Goal: Check status: Check status

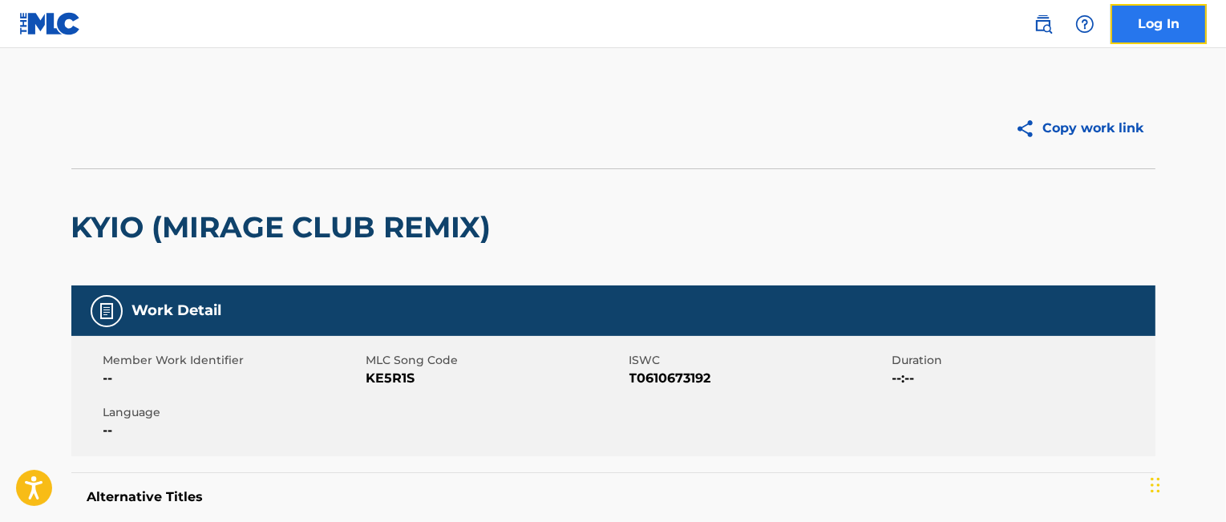
click at [1157, 27] on link "Log In" at bounding box center [1158, 24] width 96 height 40
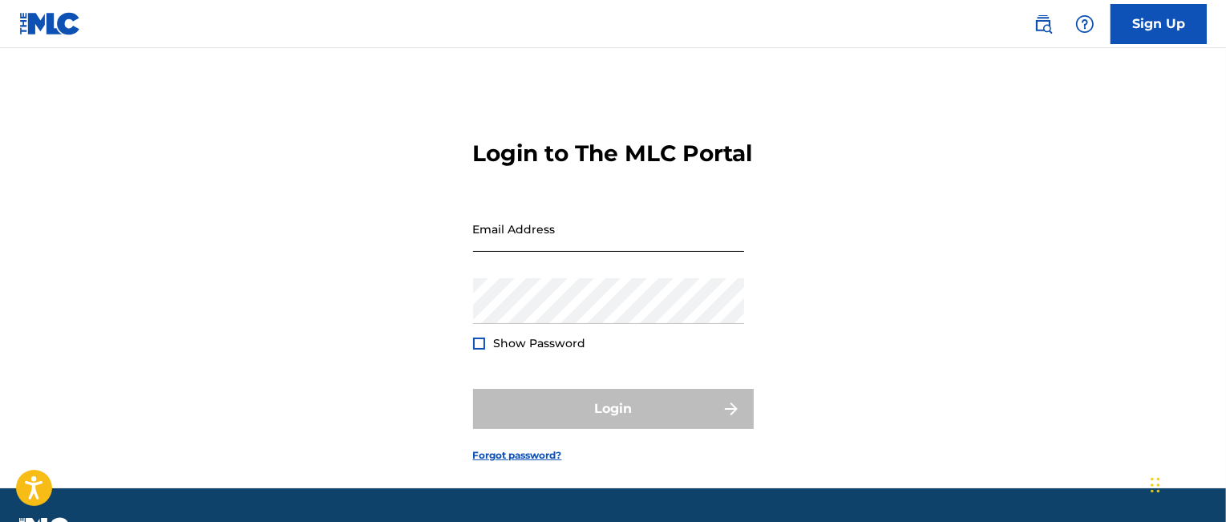
click at [561, 252] on input "Email Address" at bounding box center [608, 229] width 271 height 46
type input "[EMAIL_ADDRESS][DOMAIN_NAME]"
click at [1096, 267] on div "Login to The MLC Portal Email Address [EMAIL_ADDRESS][DOMAIN_NAME] Password Sho…" at bounding box center [613, 288] width 1122 height 400
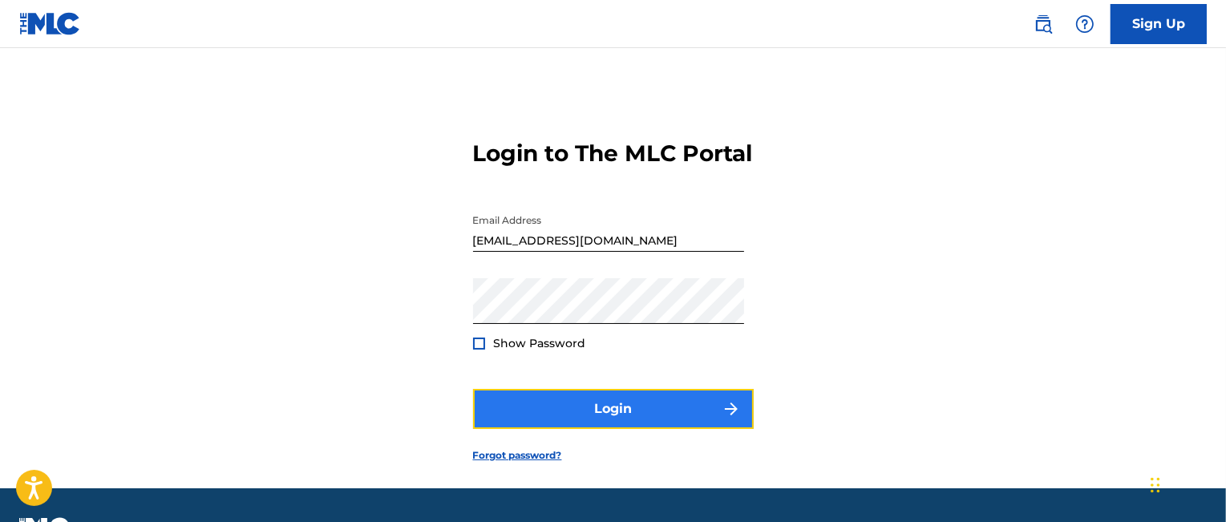
click at [612, 429] on button "Login" at bounding box center [613, 409] width 281 height 40
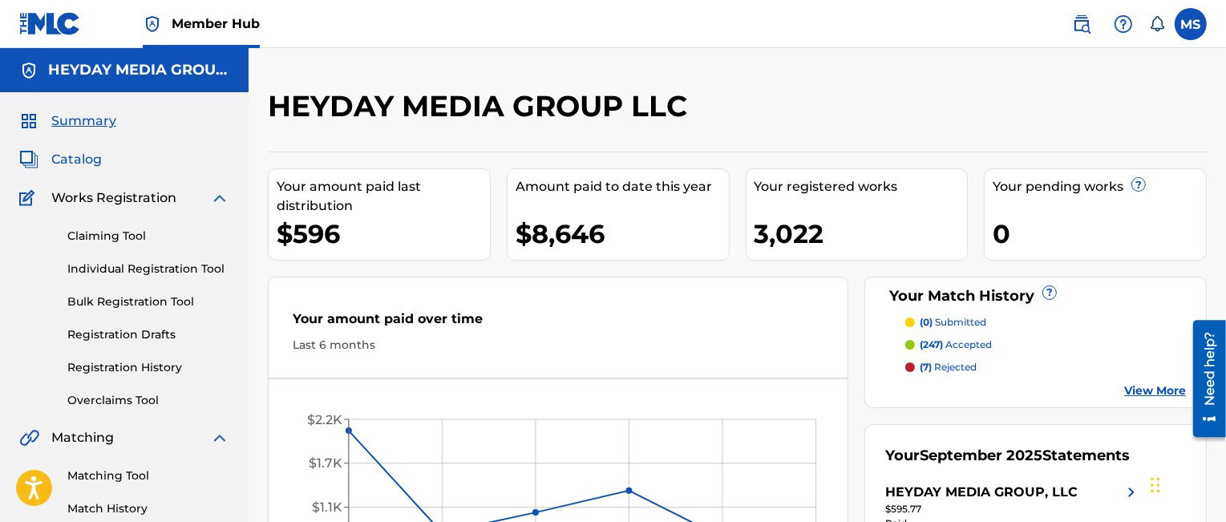
click at [77, 158] on span "Catalog" at bounding box center [76, 159] width 50 height 19
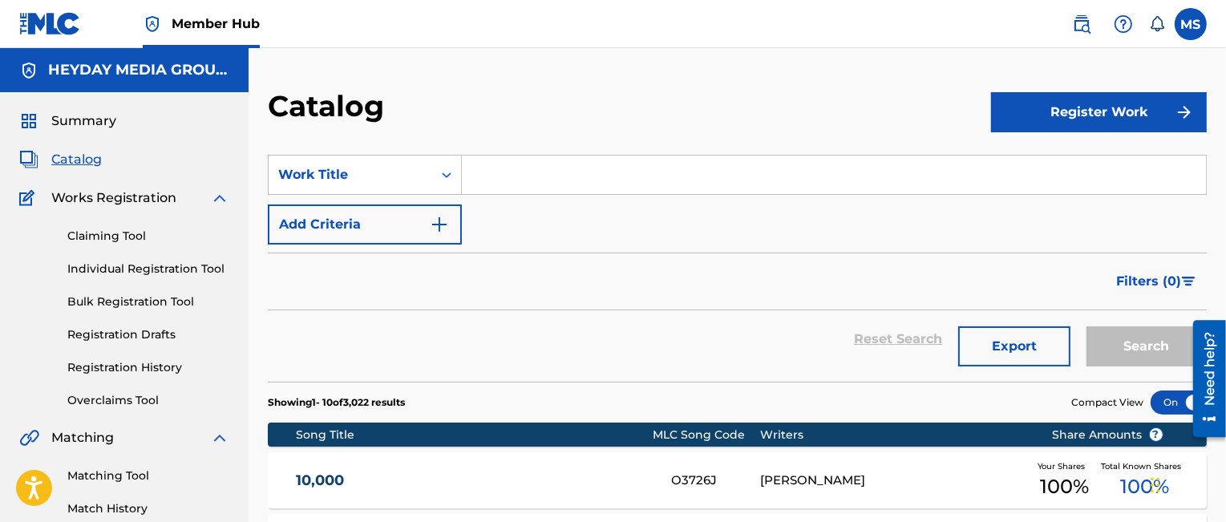
click at [519, 181] on input "Search Form" at bounding box center [834, 174] width 744 height 38
paste input "Matter Of Time (Instrumental)"
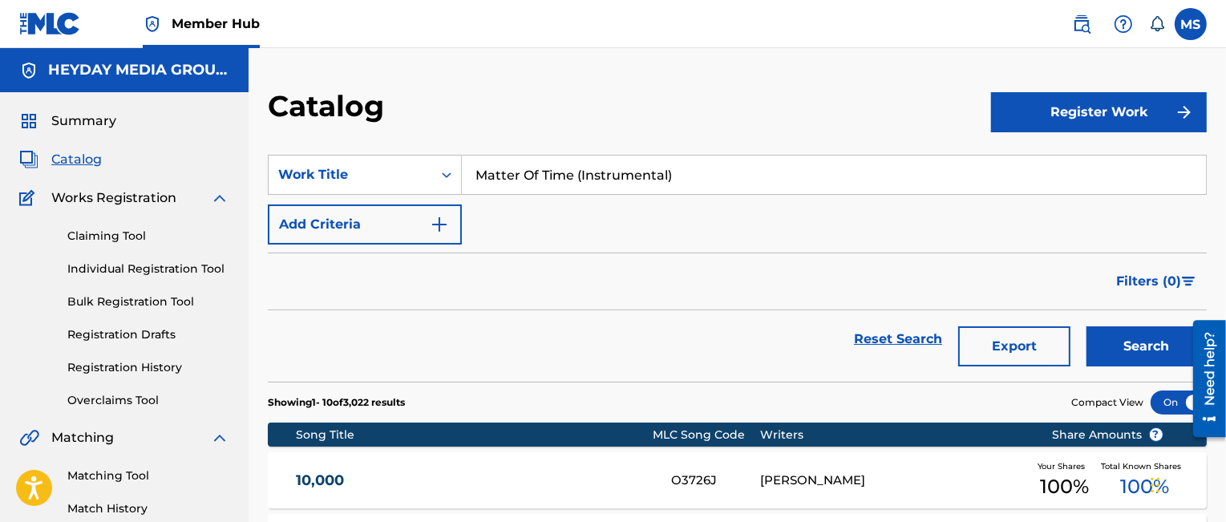
type input "Matter Of Time (Instrumental)"
click at [1086, 326] on button "Search" at bounding box center [1146, 346] width 120 height 40
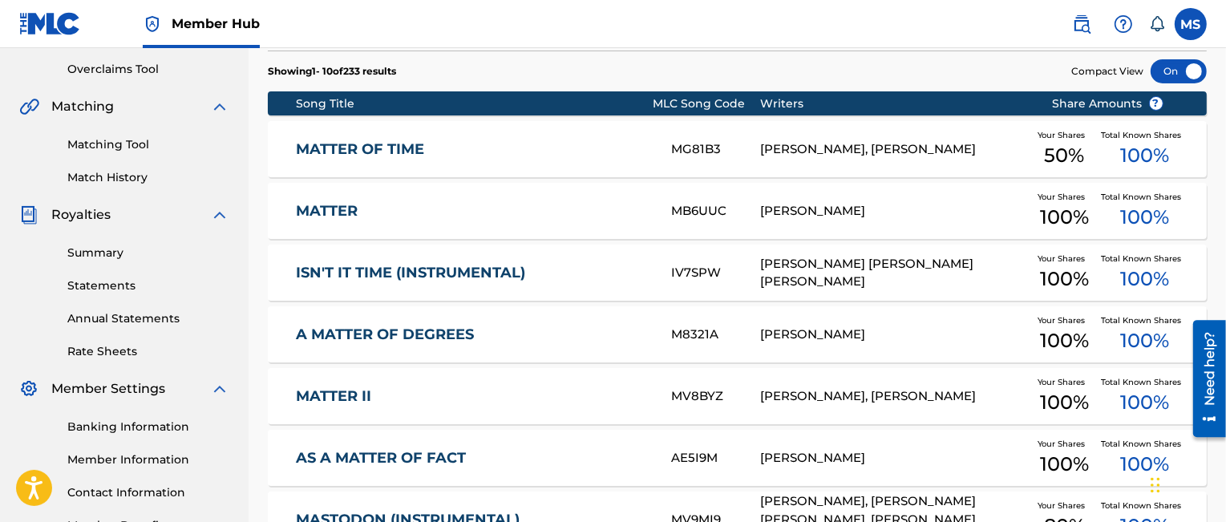
scroll to position [323, 0]
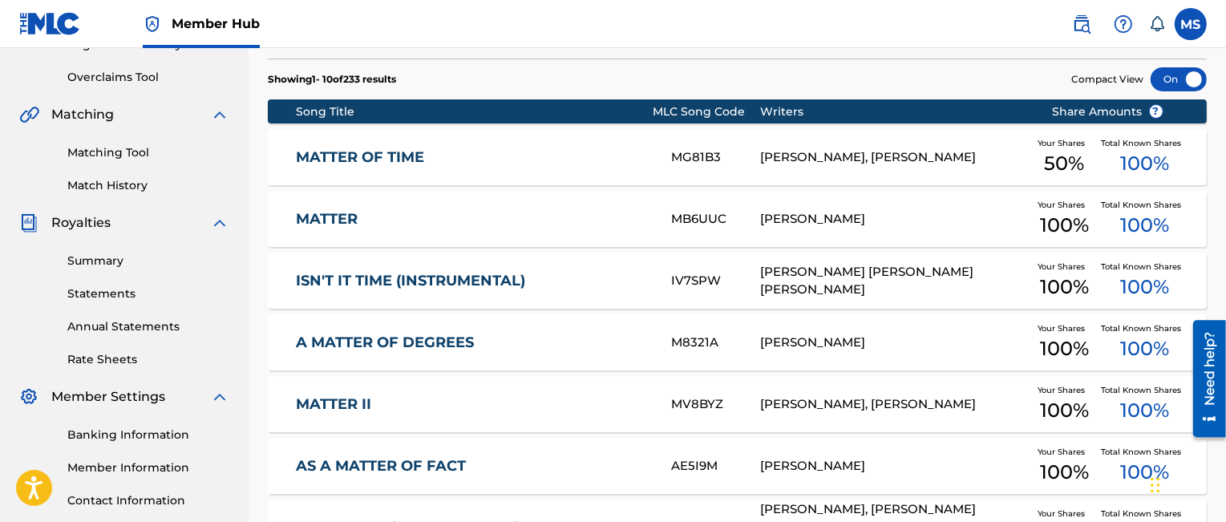
click at [401, 155] on link "MATTER OF TIME" at bounding box center [472, 157] width 353 height 18
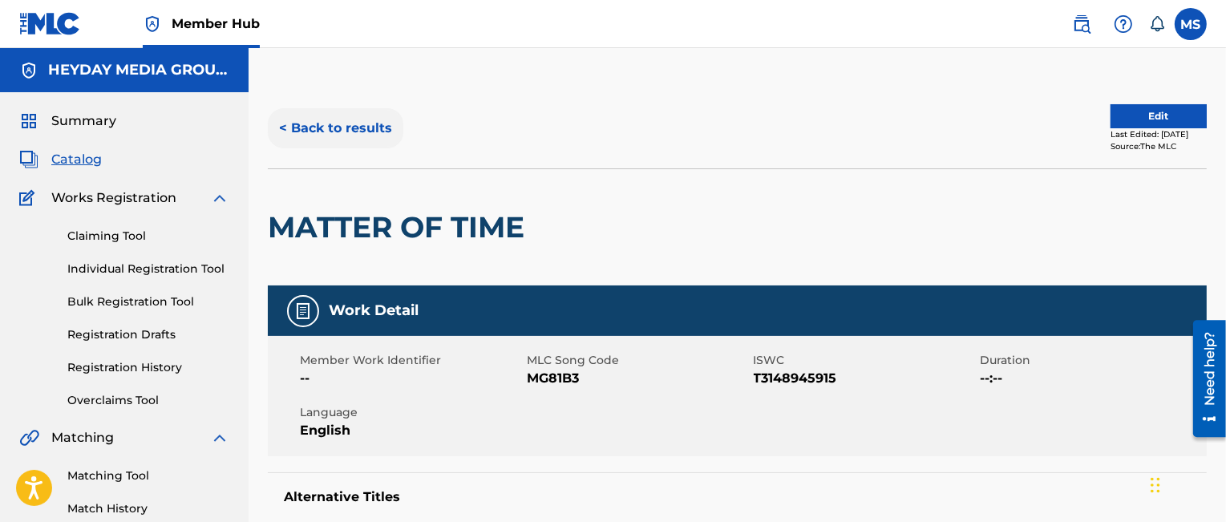
click at [353, 125] on button "< Back to results" at bounding box center [335, 128] width 135 height 40
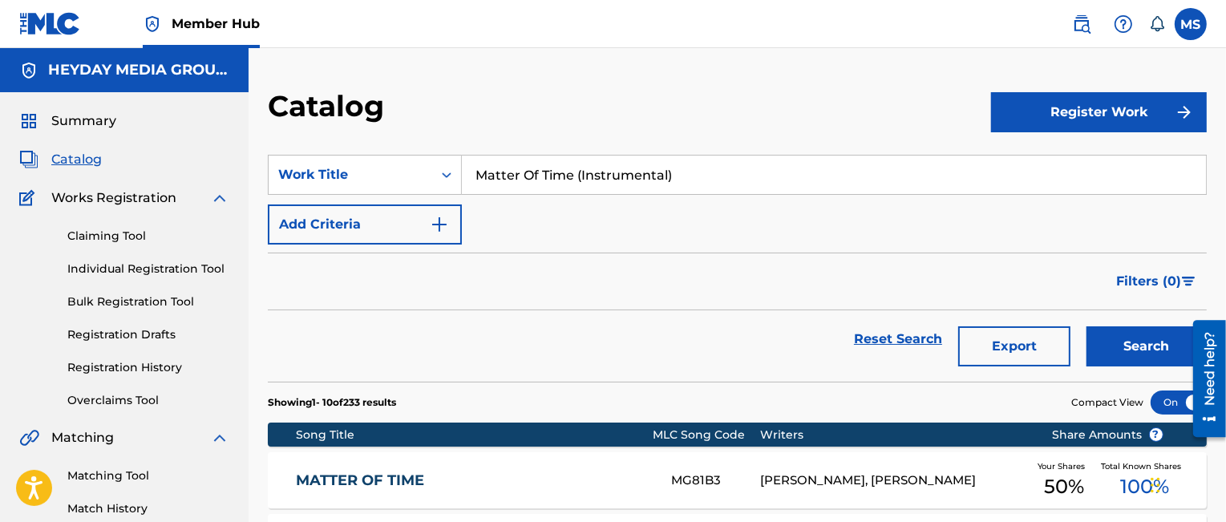
click at [581, 172] on input "Matter Of Time (Instrumental)" at bounding box center [834, 174] width 744 height 38
click at [670, 175] on input "Matter Of Time Instrumental)" at bounding box center [834, 174] width 744 height 38
type input "Matter Of Time Instrumental"
click at [1134, 344] on button "Search" at bounding box center [1146, 346] width 120 height 40
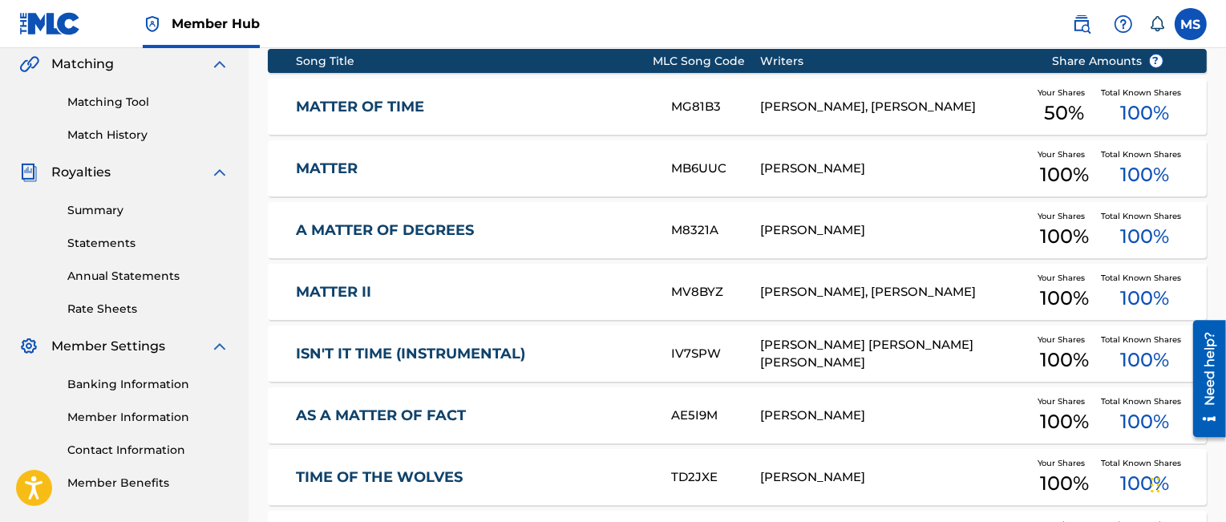
scroll to position [701, 0]
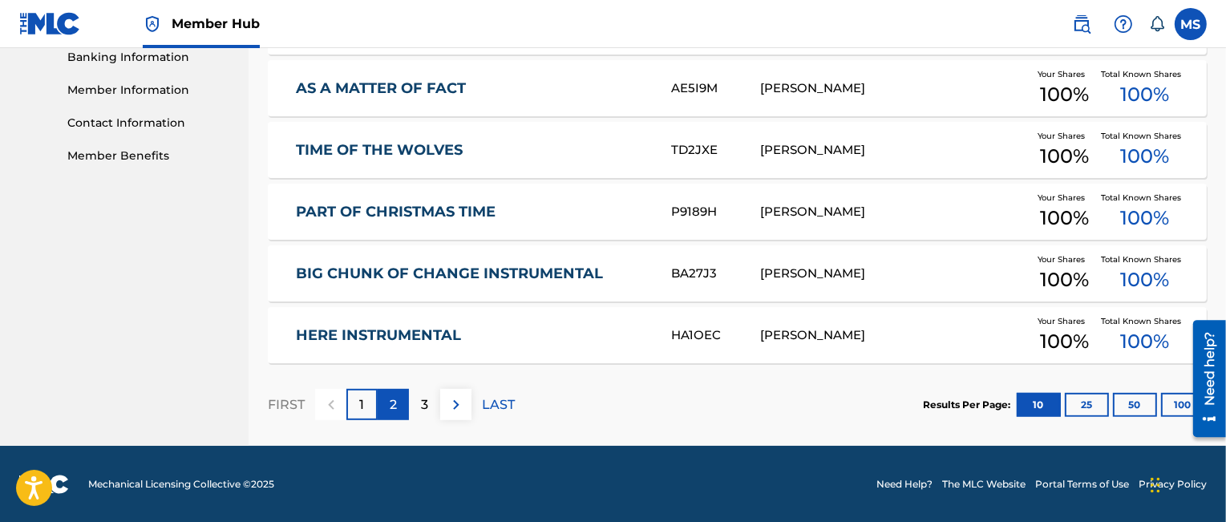
click at [398, 402] on div "2" at bounding box center [393, 404] width 31 height 31
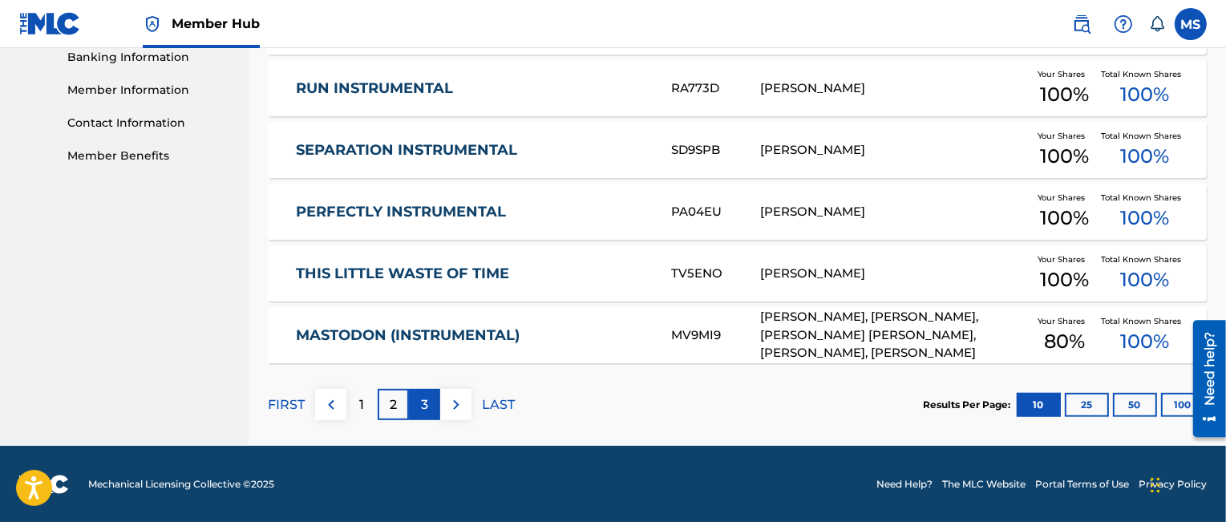
click at [420, 405] on div "3" at bounding box center [424, 404] width 31 height 31
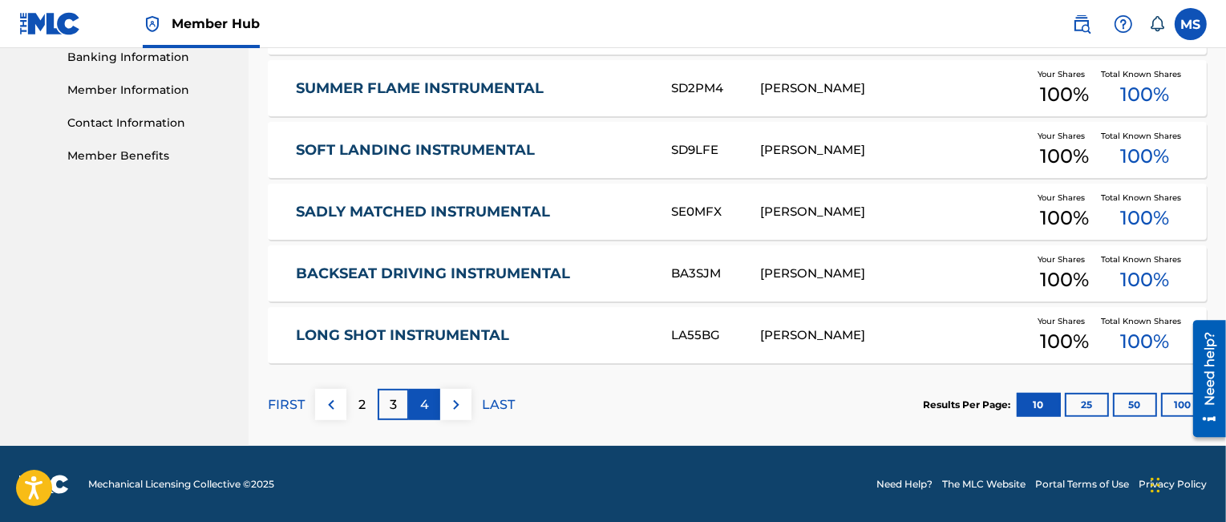
click at [424, 399] on p "4" at bounding box center [424, 404] width 9 height 19
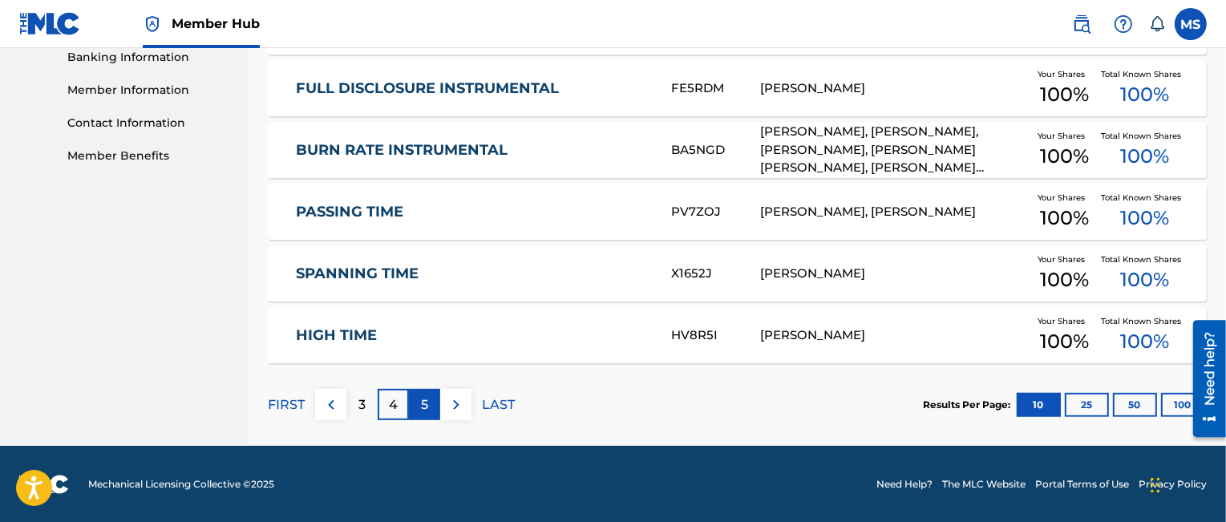
click at [423, 407] on p "5" at bounding box center [424, 404] width 7 height 19
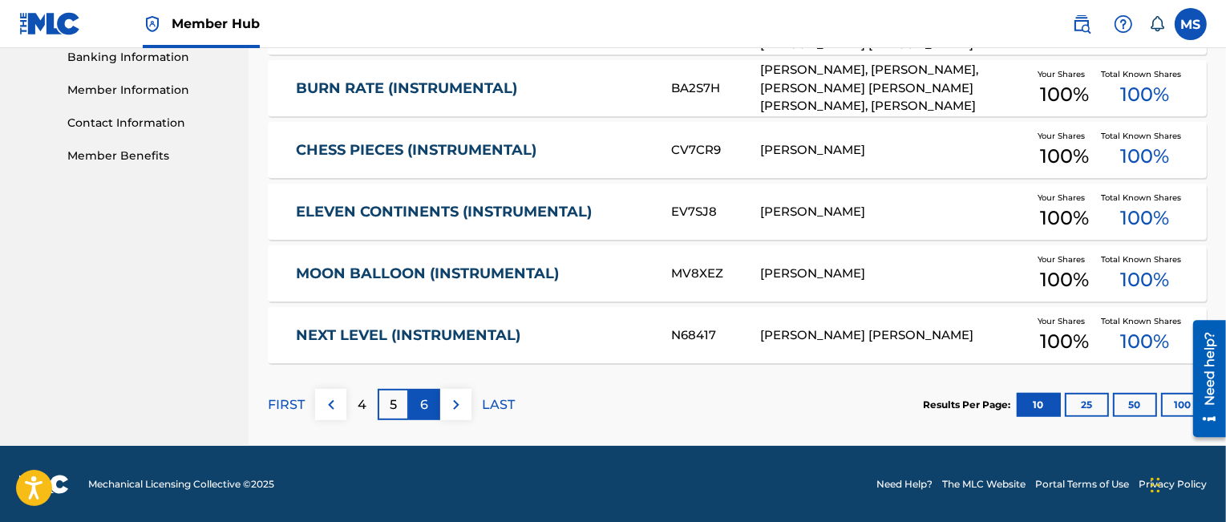
click at [426, 399] on p "6" at bounding box center [425, 404] width 8 height 19
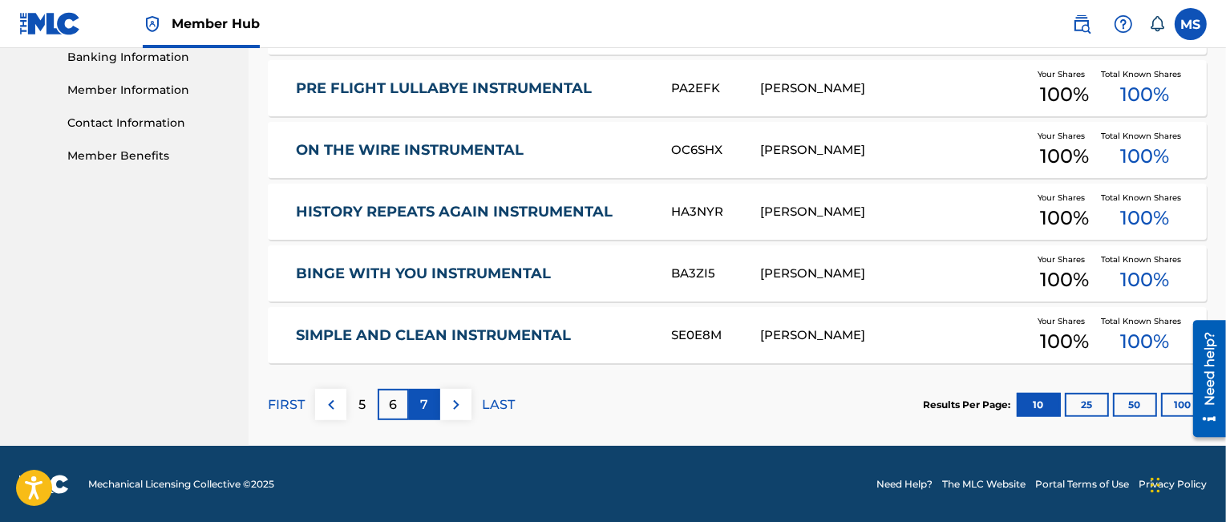
click at [422, 398] on p "7" at bounding box center [425, 404] width 8 height 19
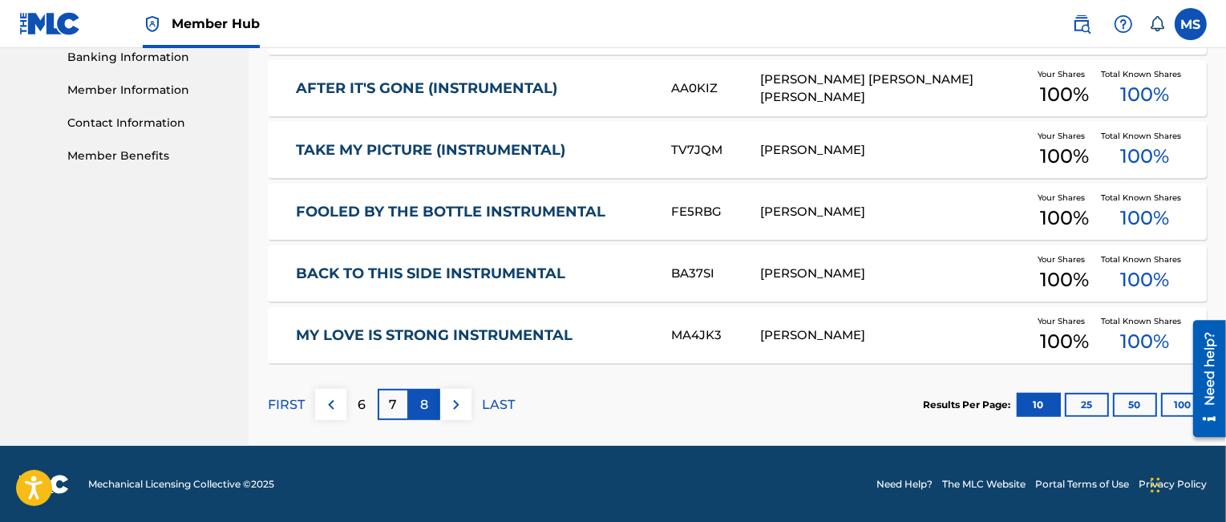
click at [423, 409] on p "8" at bounding box center [425, 404] width 8 height 19
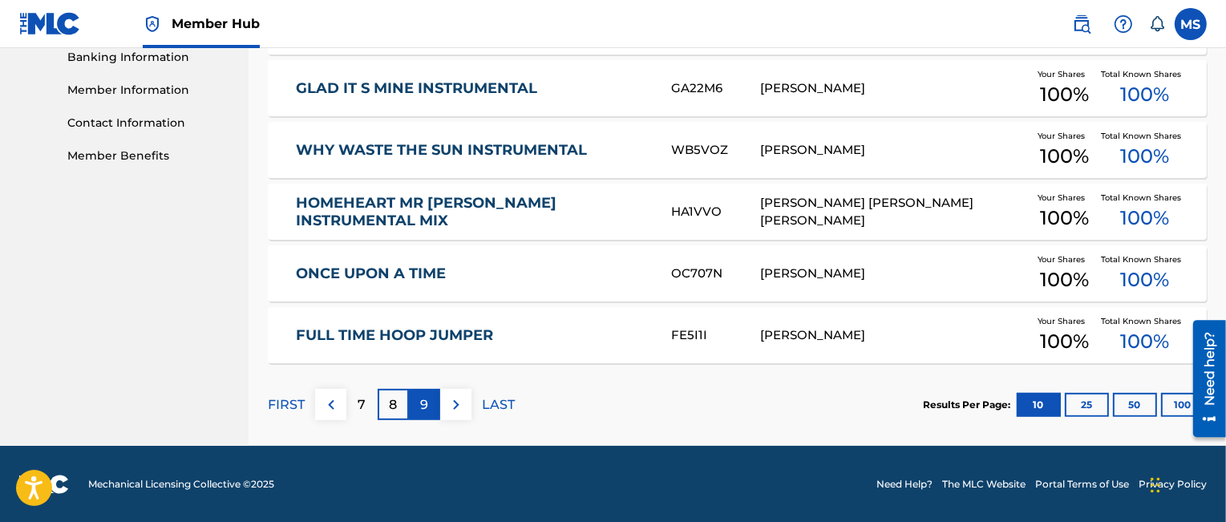
click at [424, 402] on p "9" at bounding box center [425, 404] width 8 height 19
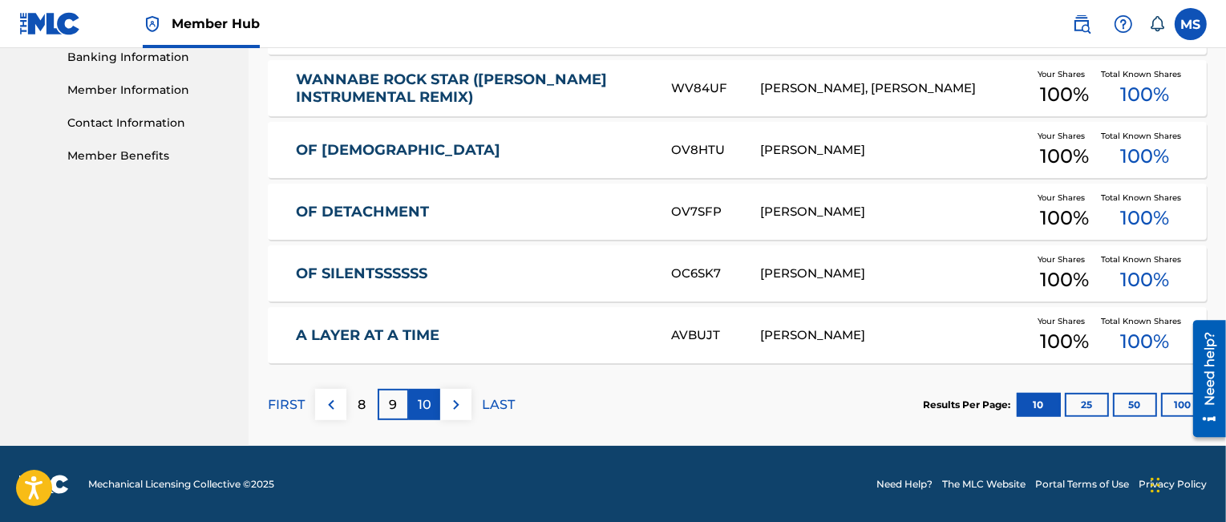
click at [428, 405] on p "10" at bounding box center [425, 404] width 14 height 19
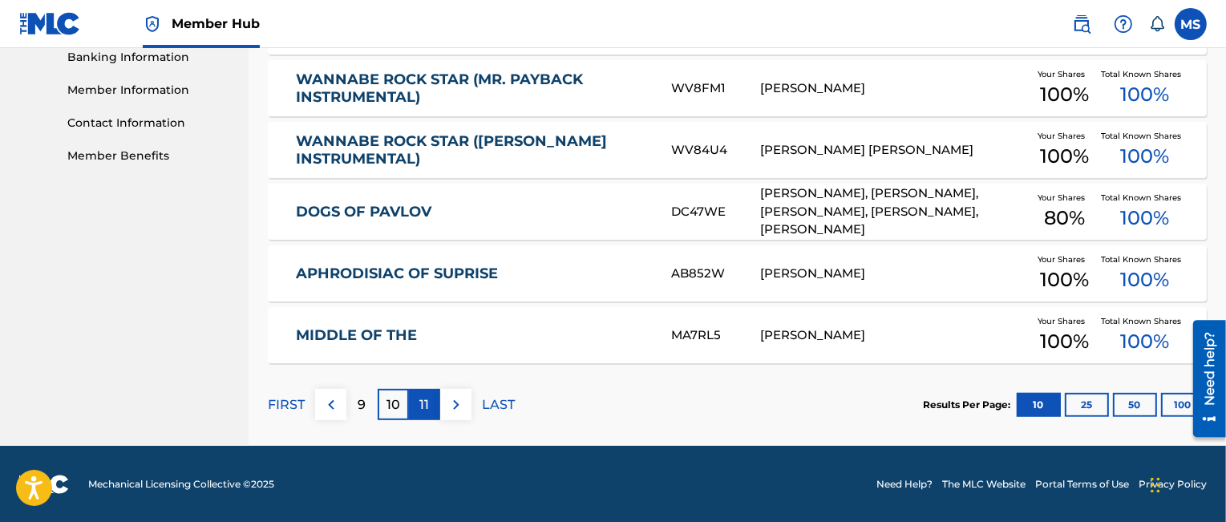
click at [426, 405] on p "11" at bounding box center [425, 404] width 10 height 19
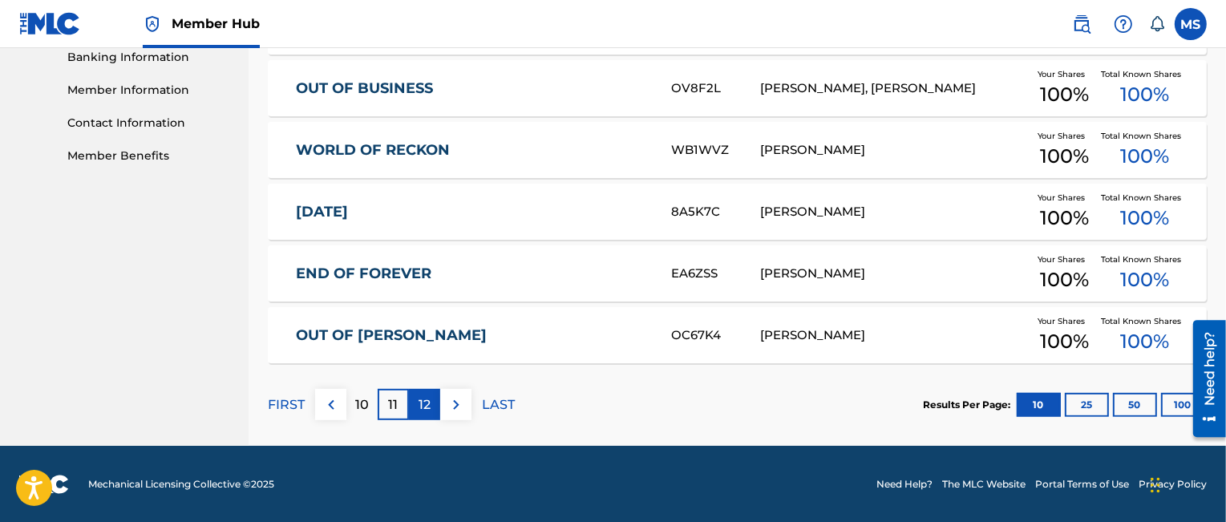
click at [422, 404] on p "12" at bounding box center [424, 404] width 12 height 19
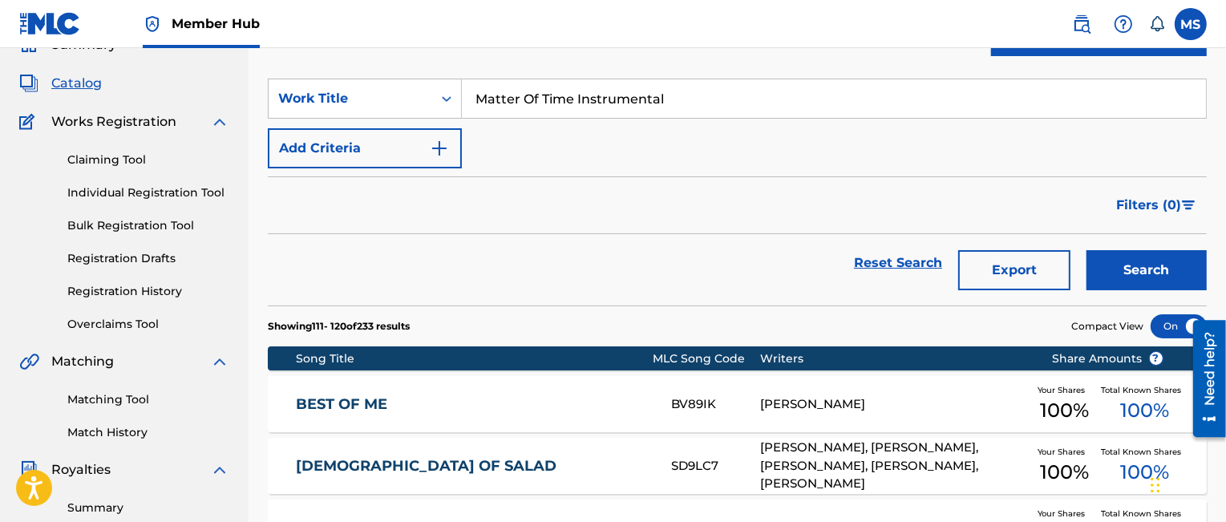
scroll to position [0, 0]
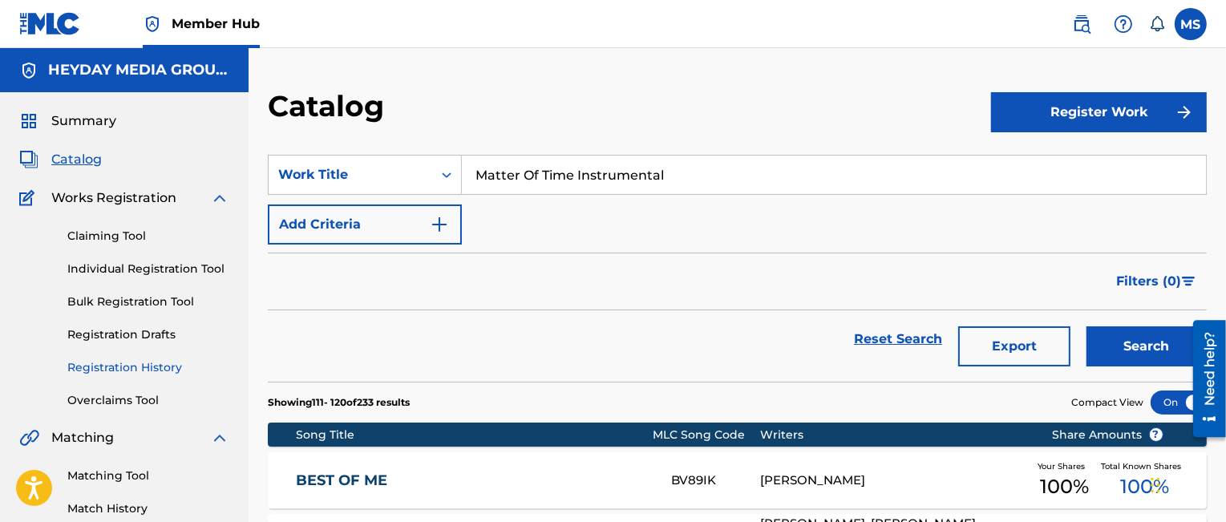
click at [129, 366] on link "Registration History" at bounding box center [148, 367] width 162 height 17
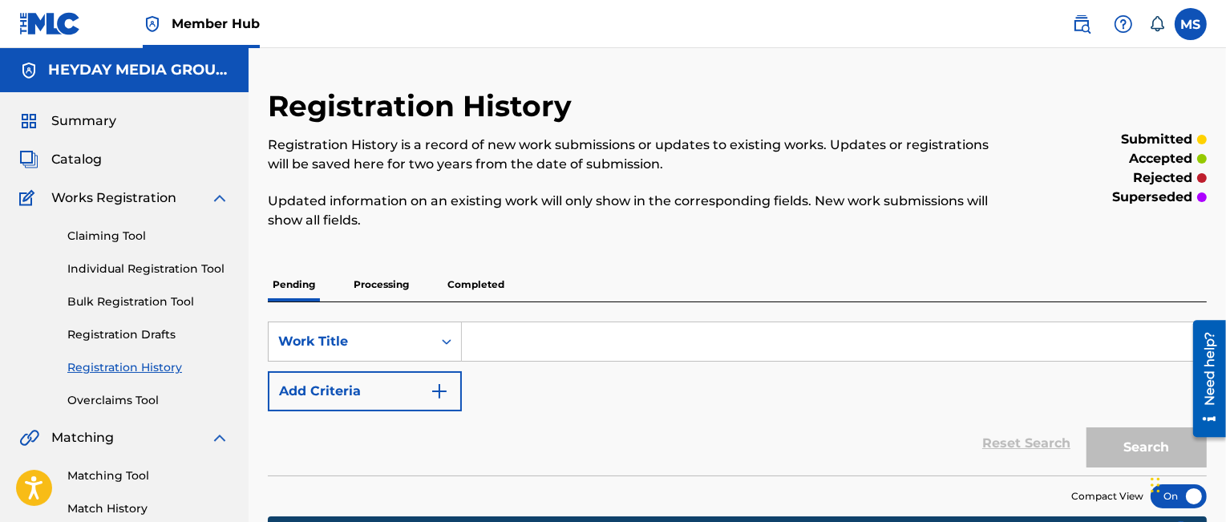
click at [498, 339] on input "Search Form" at bounding box center [834, 341] width 744 height 38
paste input "Matter Of Time (Instrumental)"
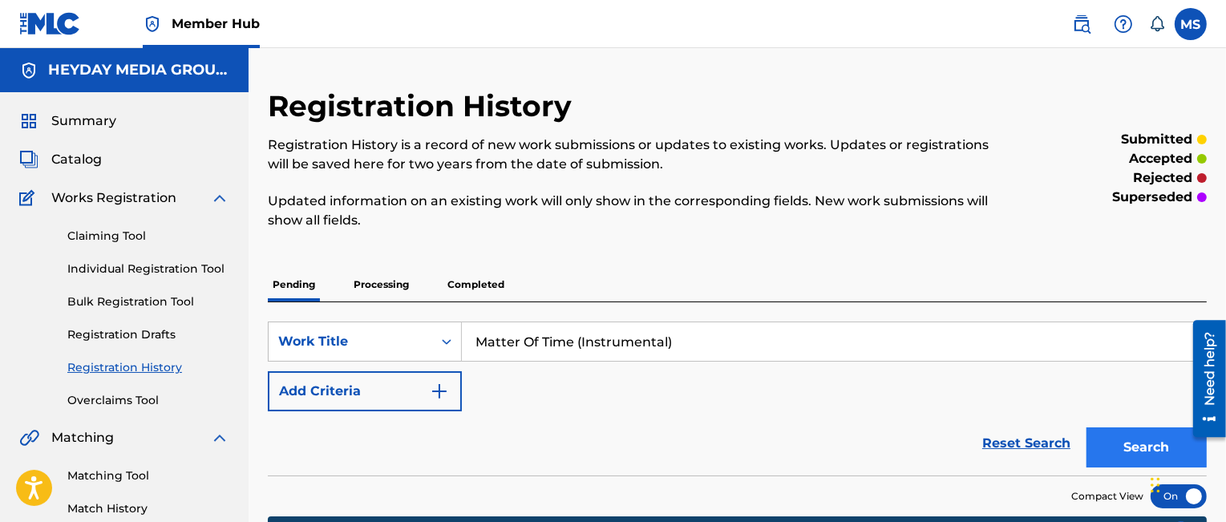
type input "Matter Of Time (Instrumental)"
click at [1133, 440] on button "Search" at bounding box center [1146, 447] width 120 height 40
click at [386, 285] on p "Processing" at bounding box center [381, 285] width 65 height 34
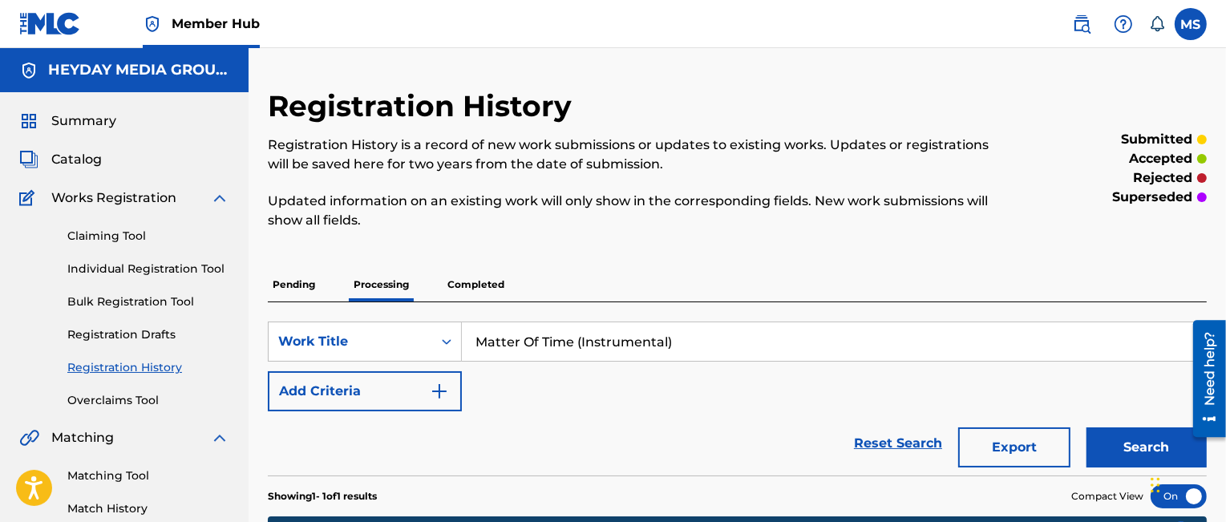
click at [471, 282] on p "Completed" at bounding box center [475, 285] width 67 height 34
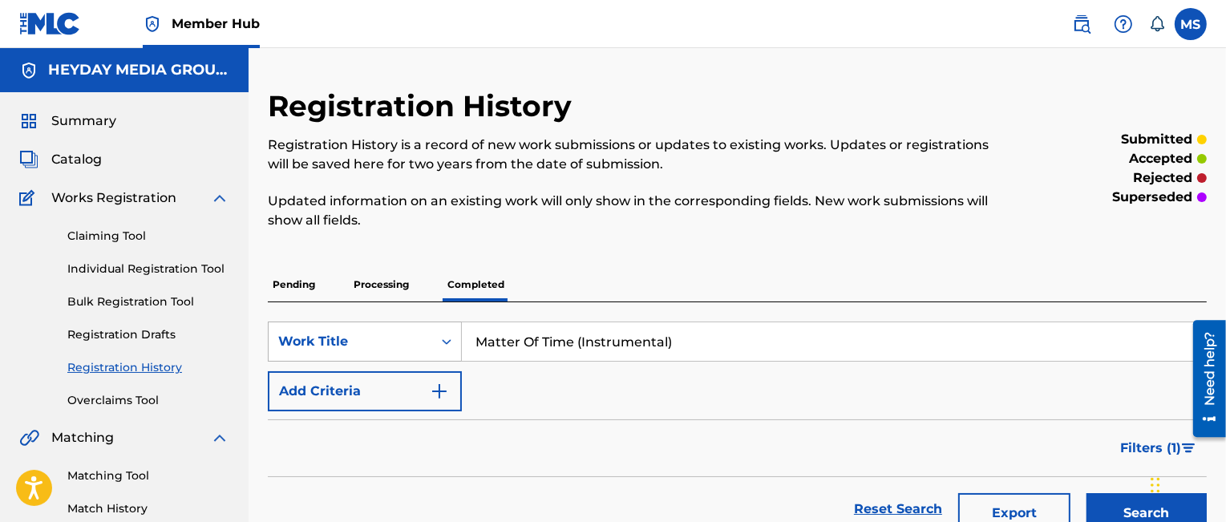
drag, startPoint x: 683, startPoint y: 339, endPoint x: 434, endPoint y: 337, distance: 249.3
click at [434, 337] on div "SearchWithCriteria98ceddfc-de3f-47df-8a1b-9a2d5ddf1d19 Work Title Matter Of Tim…" at bounding box center [737, 341] width 939 height 40
type input "Move Me"
click at [1119, 503] on button "Search" at bounding box center [1146, 513] width 120 height 40
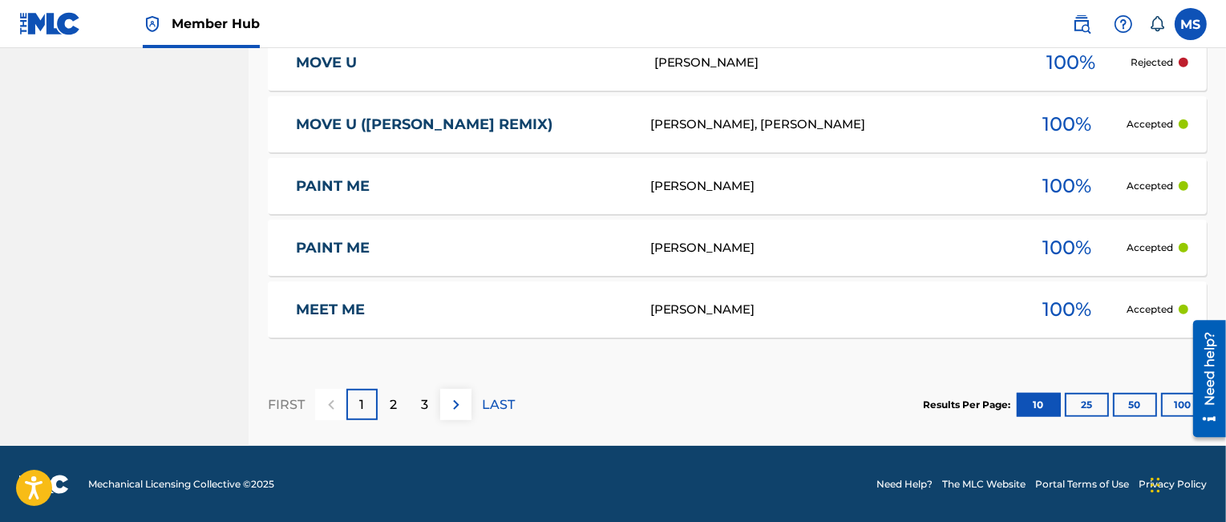
scroll to position [511, 0]
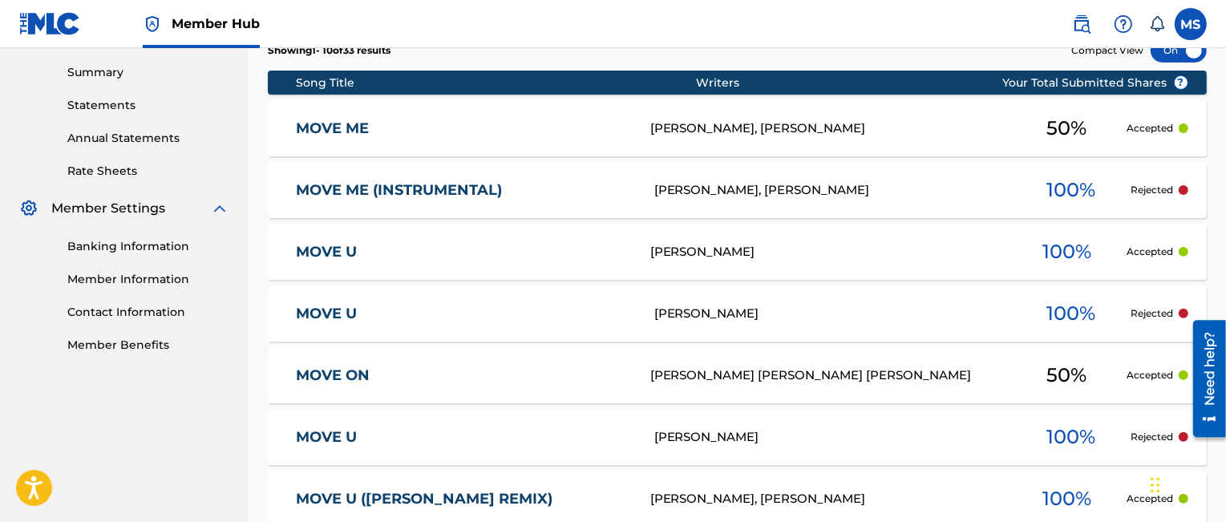
click at [477, 184] on link "MOVE ME (INSTRUMENTAL)" at bounding box center [464, 190] width 336 height 18
